Goal: Transaction & Acquisition: Purchase product/service

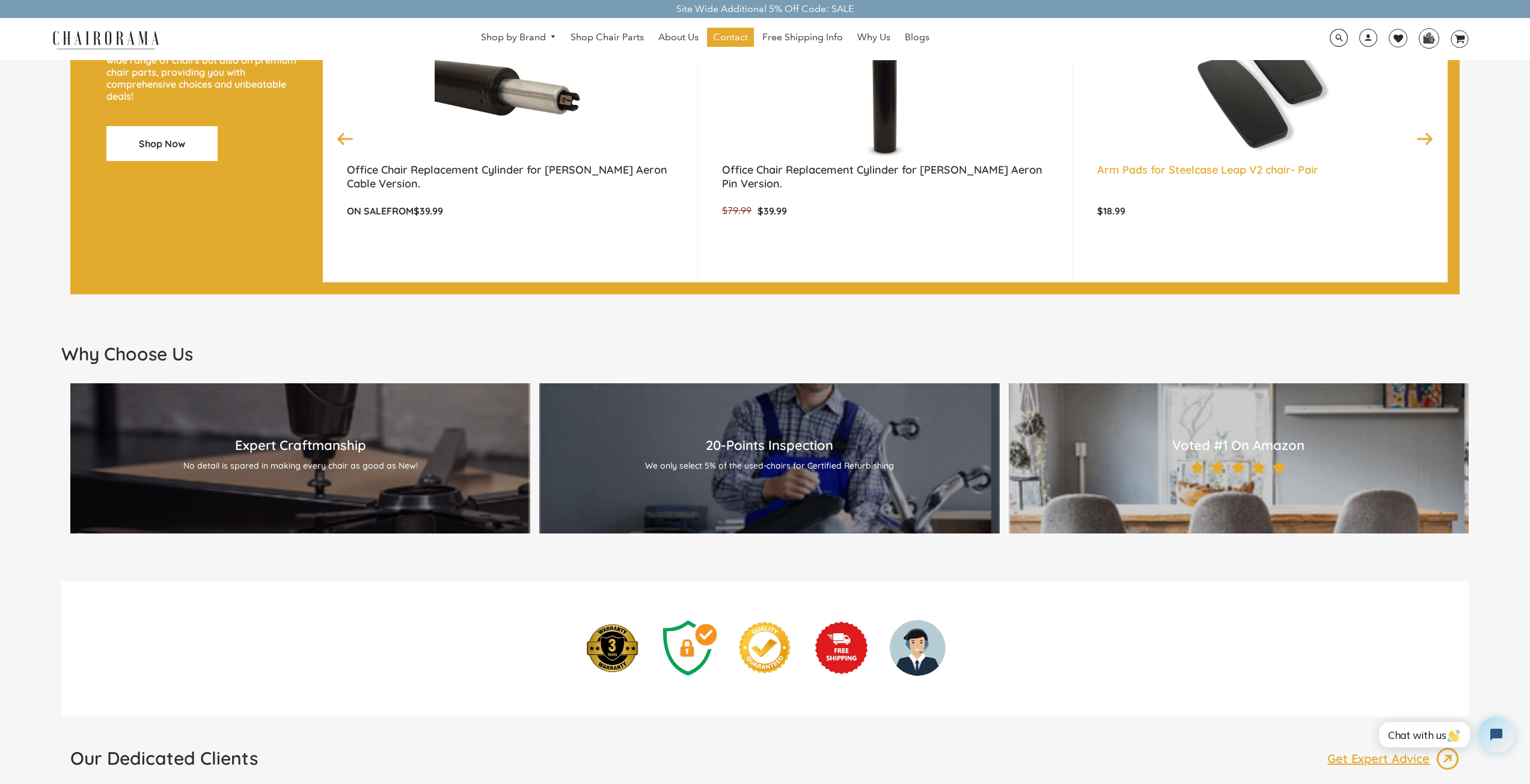
click at [1239, 174] on link "Arm Pads for Steelcase Leap V2 chair- Pair" at bounding box center [1260, 178] width 326 height 30
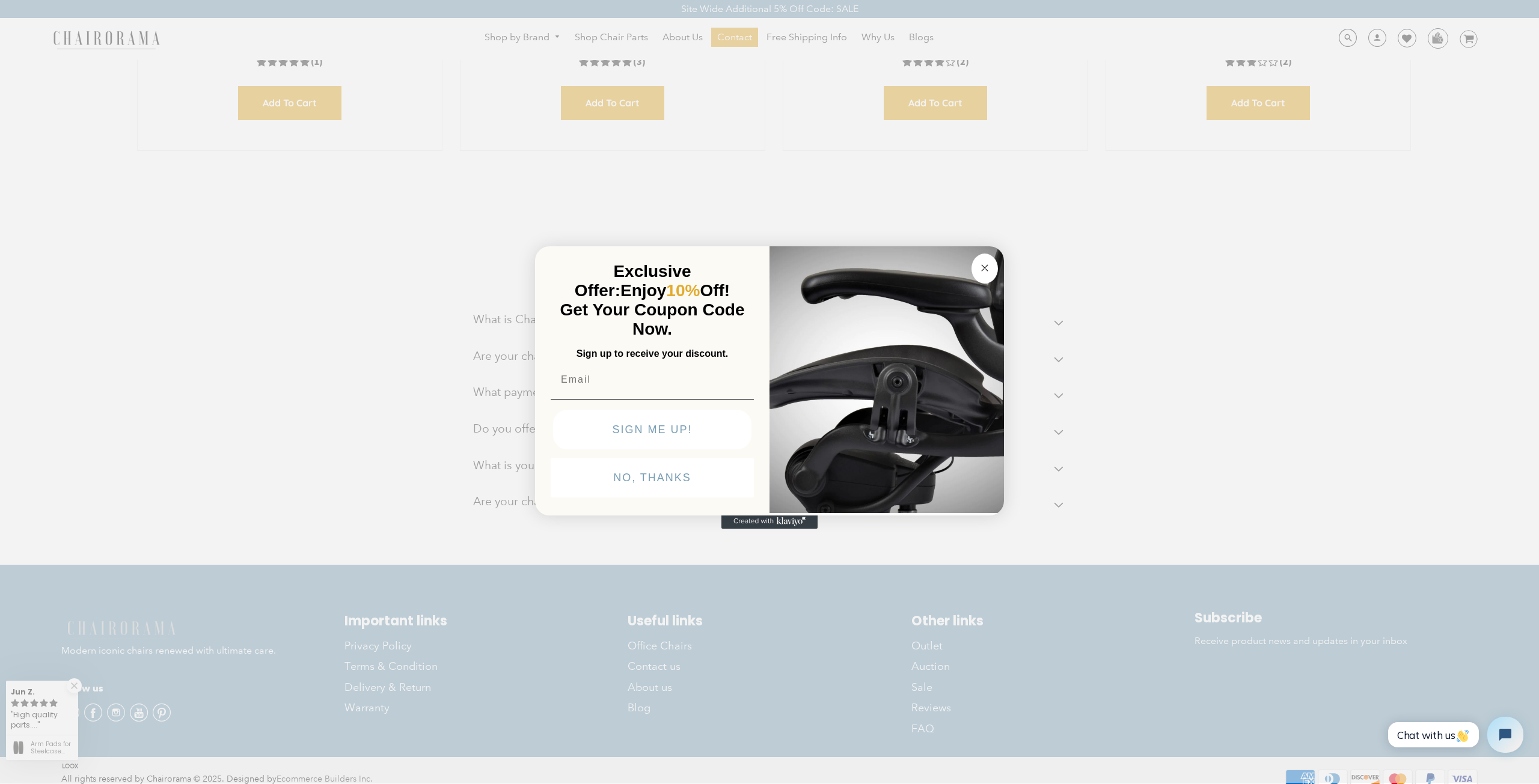
scroll to position [900, 0]
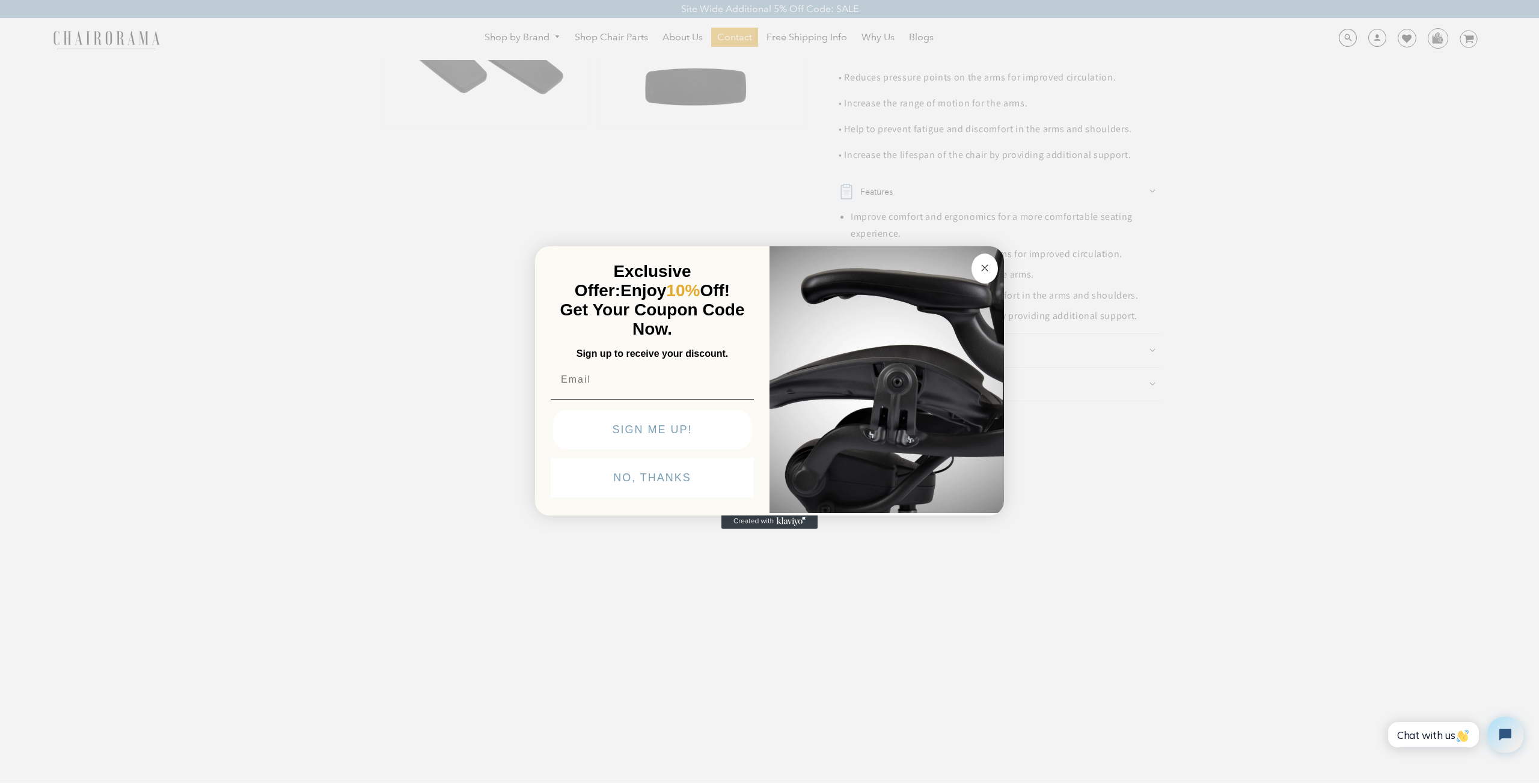
click at [948, 391] on img "POPUP Form" at bounding box center [886, 379] width 235 height 269
click at [943, 390] on img "POPUP Form" at bounding box center [886, 379] width 235 height 269
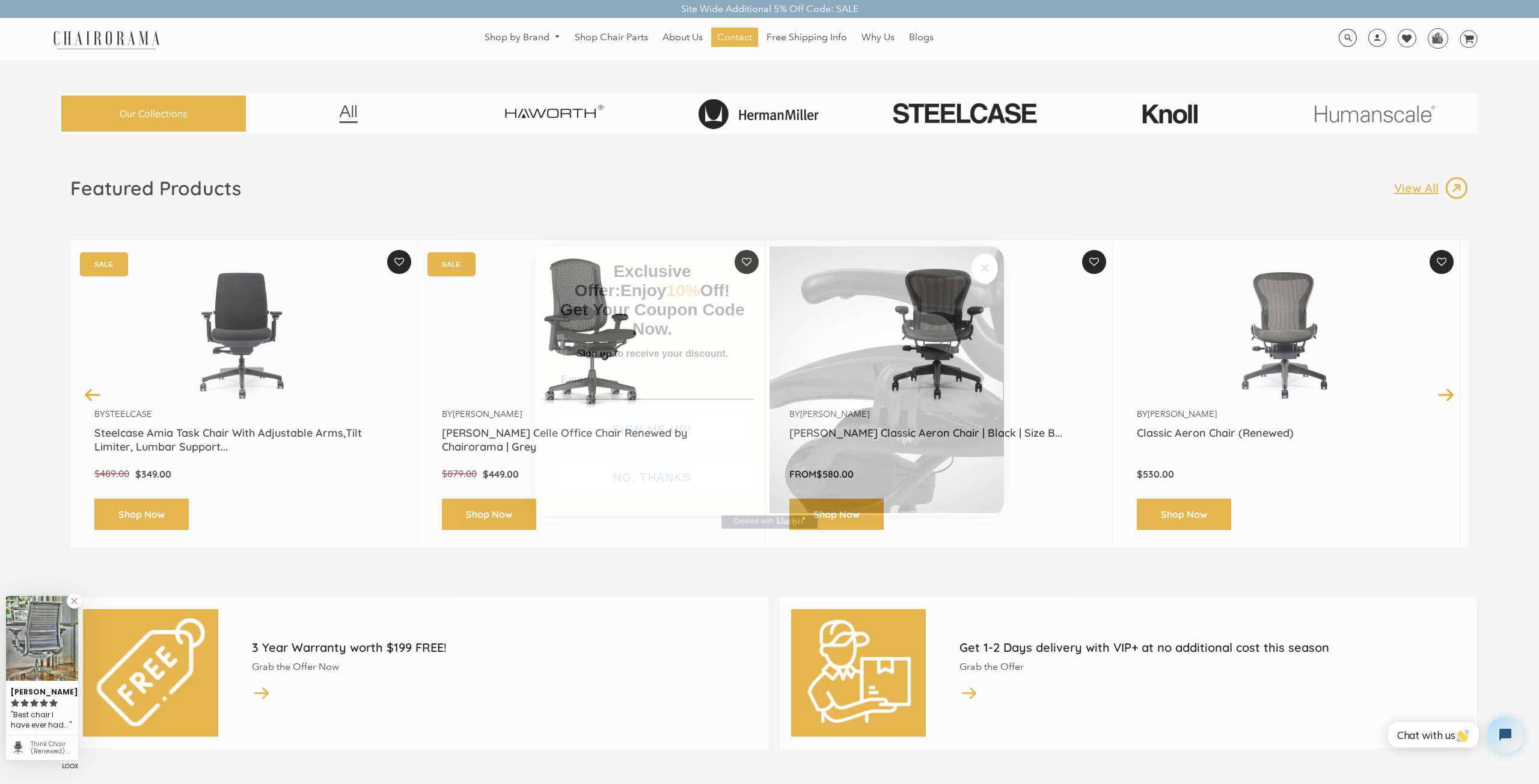
click at [987, 269] on circle "Close dialog" at bounding box center [985, 267] width 14 height 14
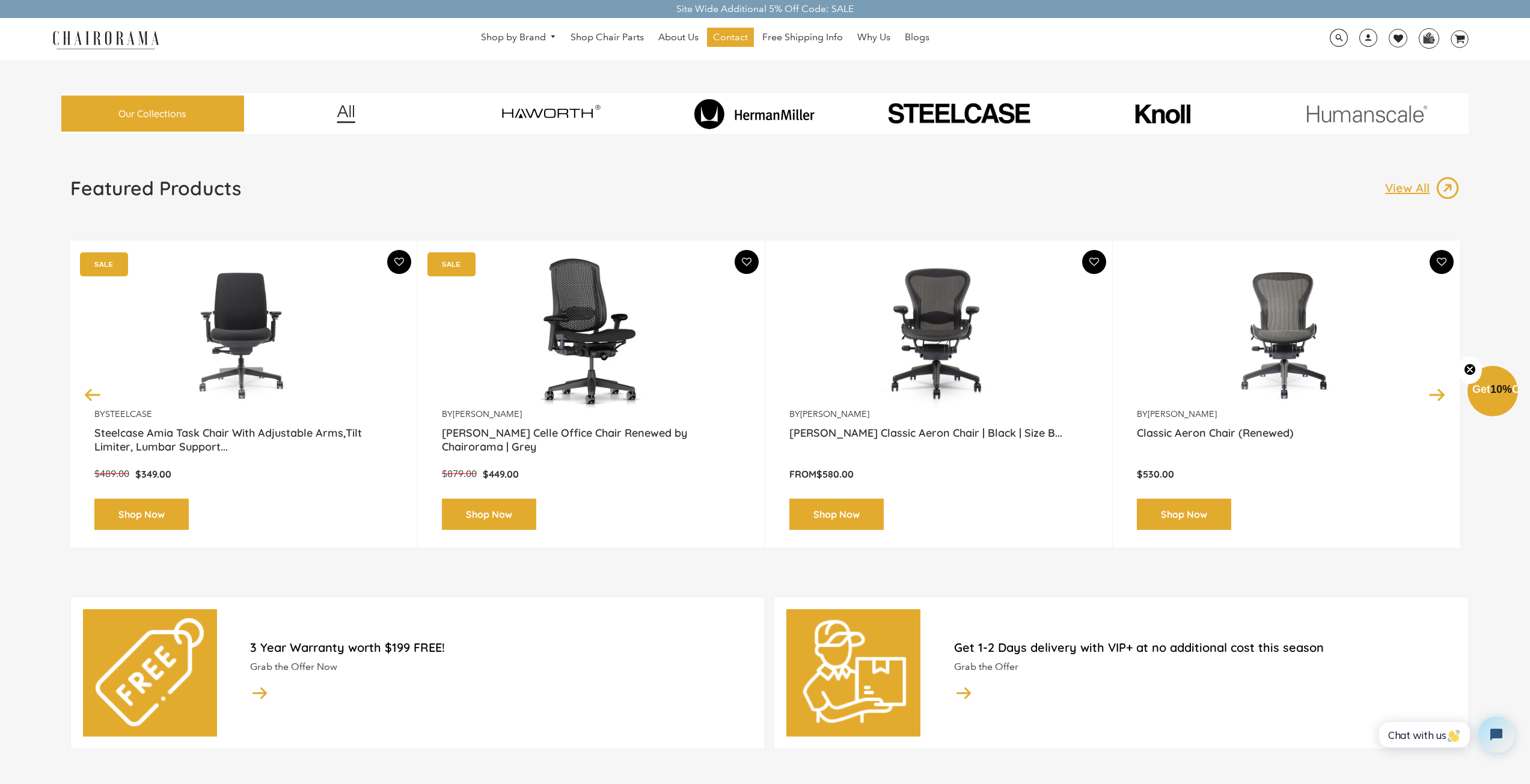
click at [982, 293] on img at bounding box center [939, 333] width 299 height 150
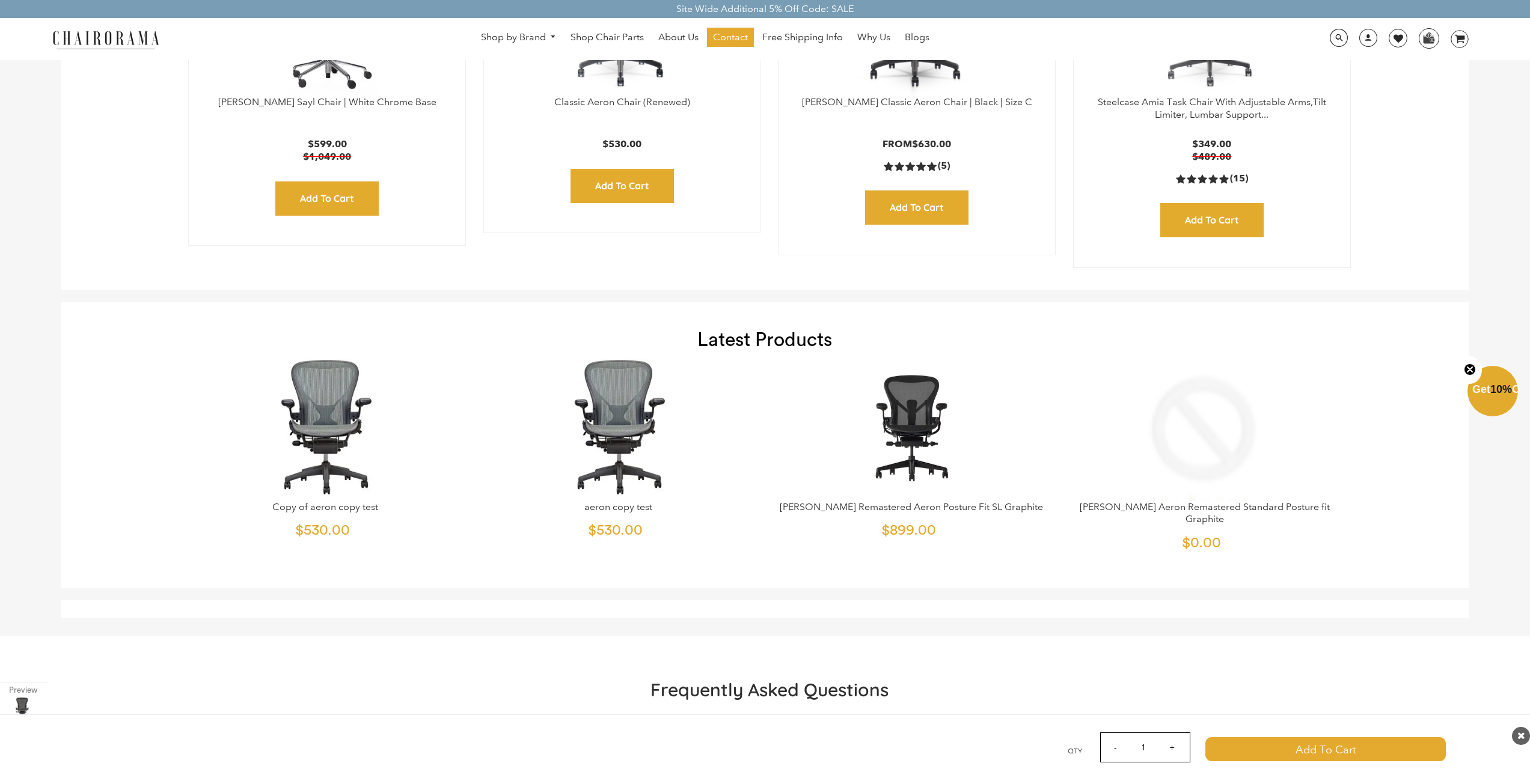
scroll to position [5692, 0]
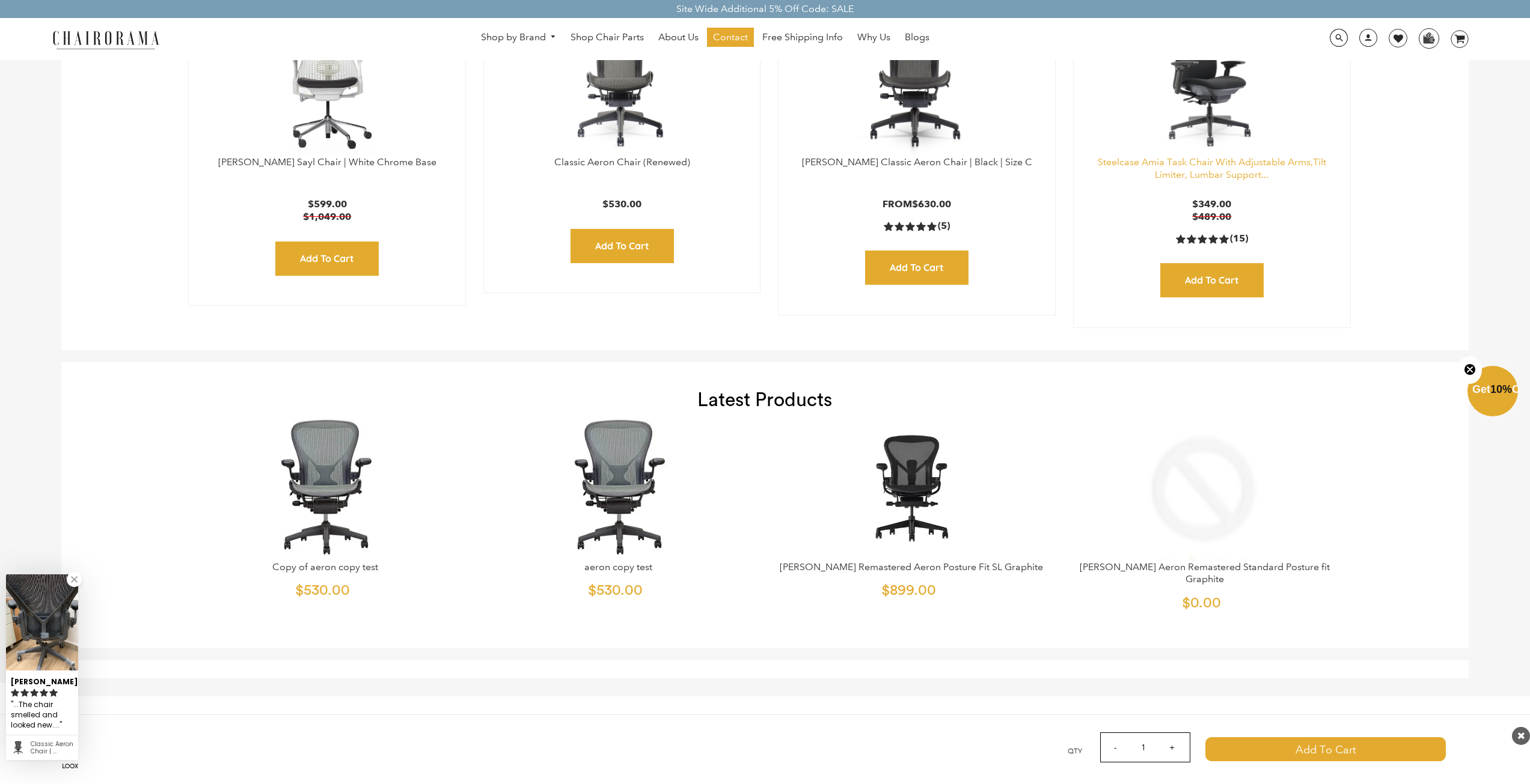
click at [1194, 174] on link "Steelcase Amia Task Chair With Adjustable Arms,Tilt Limiter, Lumbar Support..." at bounding box center [1212, 168] width 229 height 24
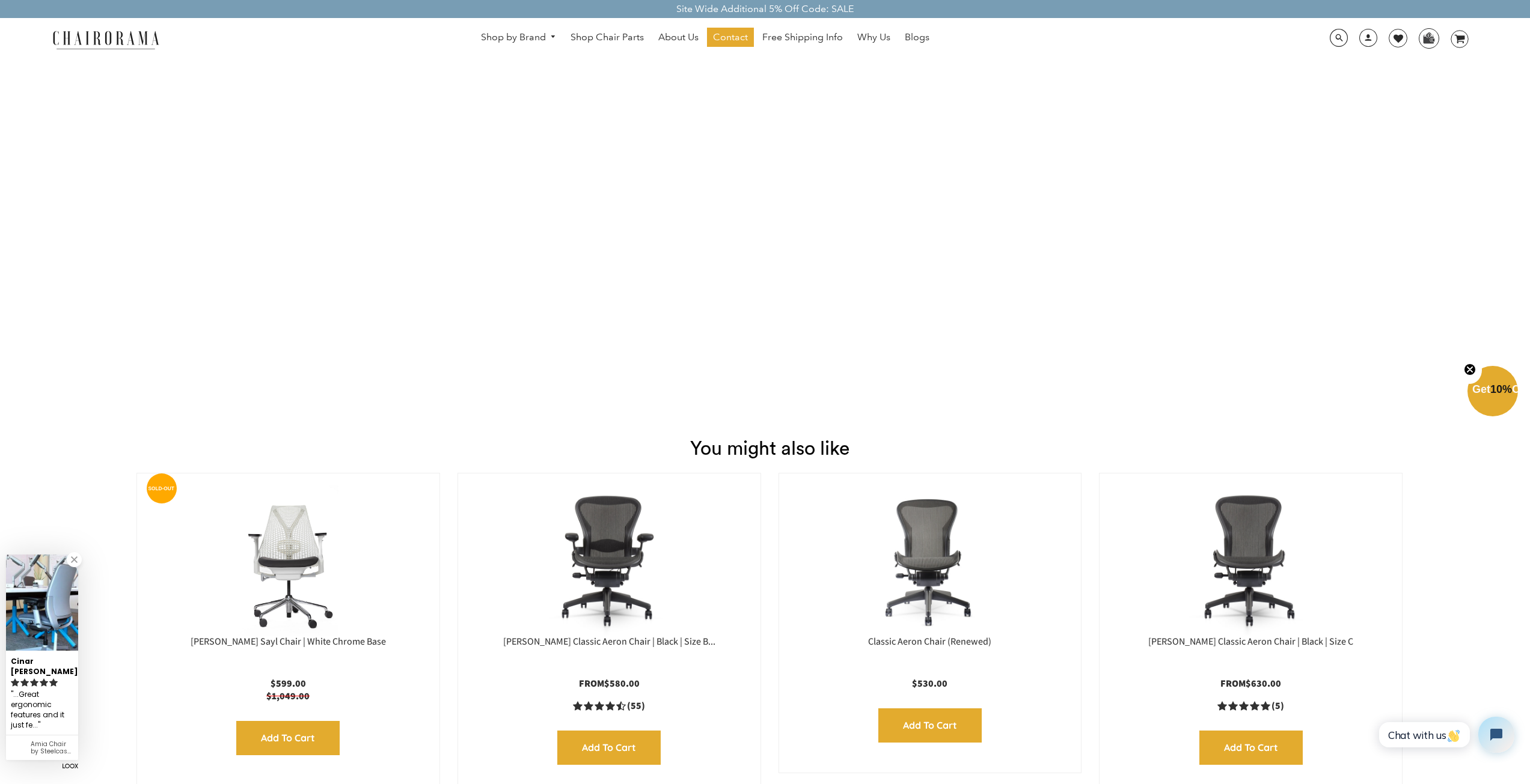
scroll to position [2037, 0]
